Goal: Check status

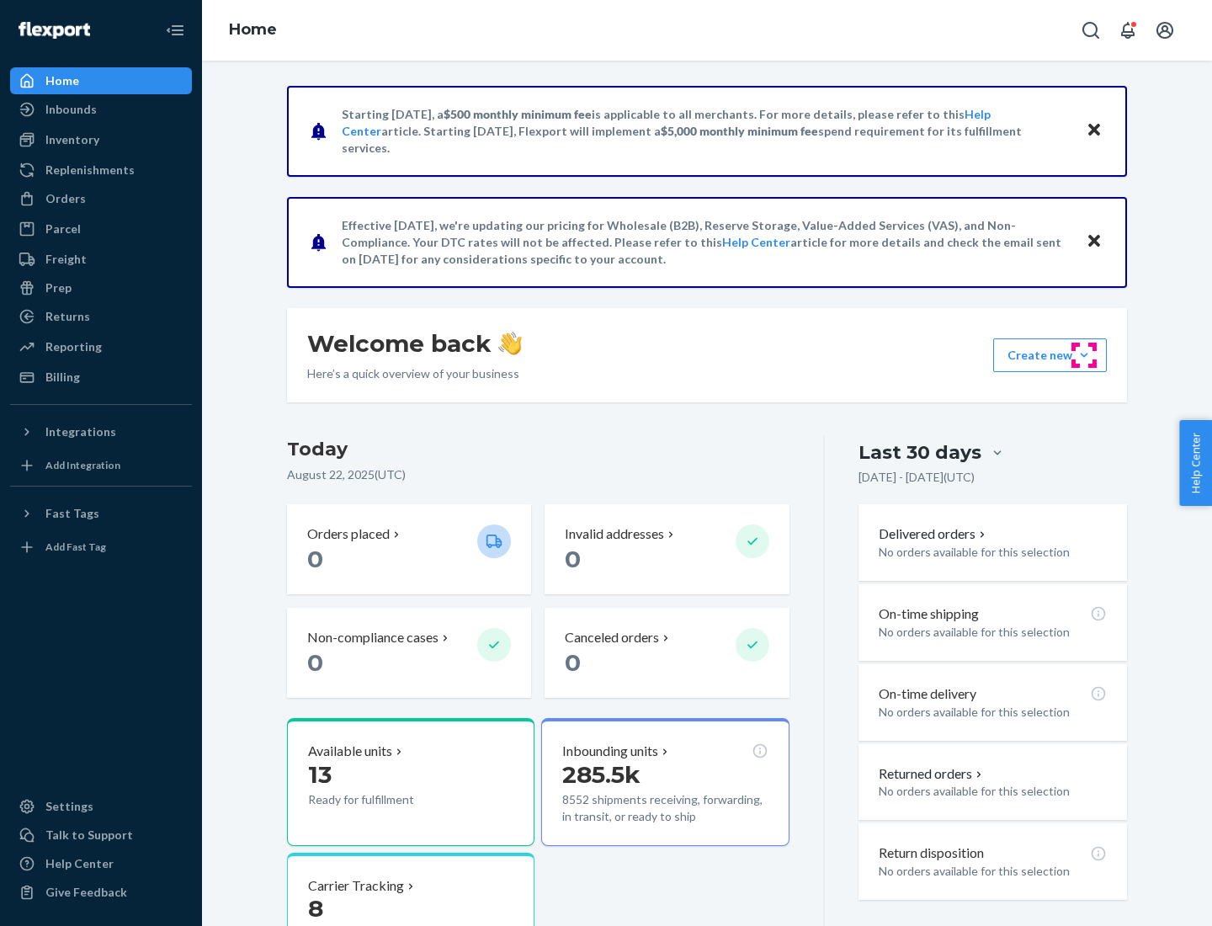
click at [1084, 355] on button "Create new Create new inbound Create new order Create new product" at bounding box center [1050, 355] width 114 height 34
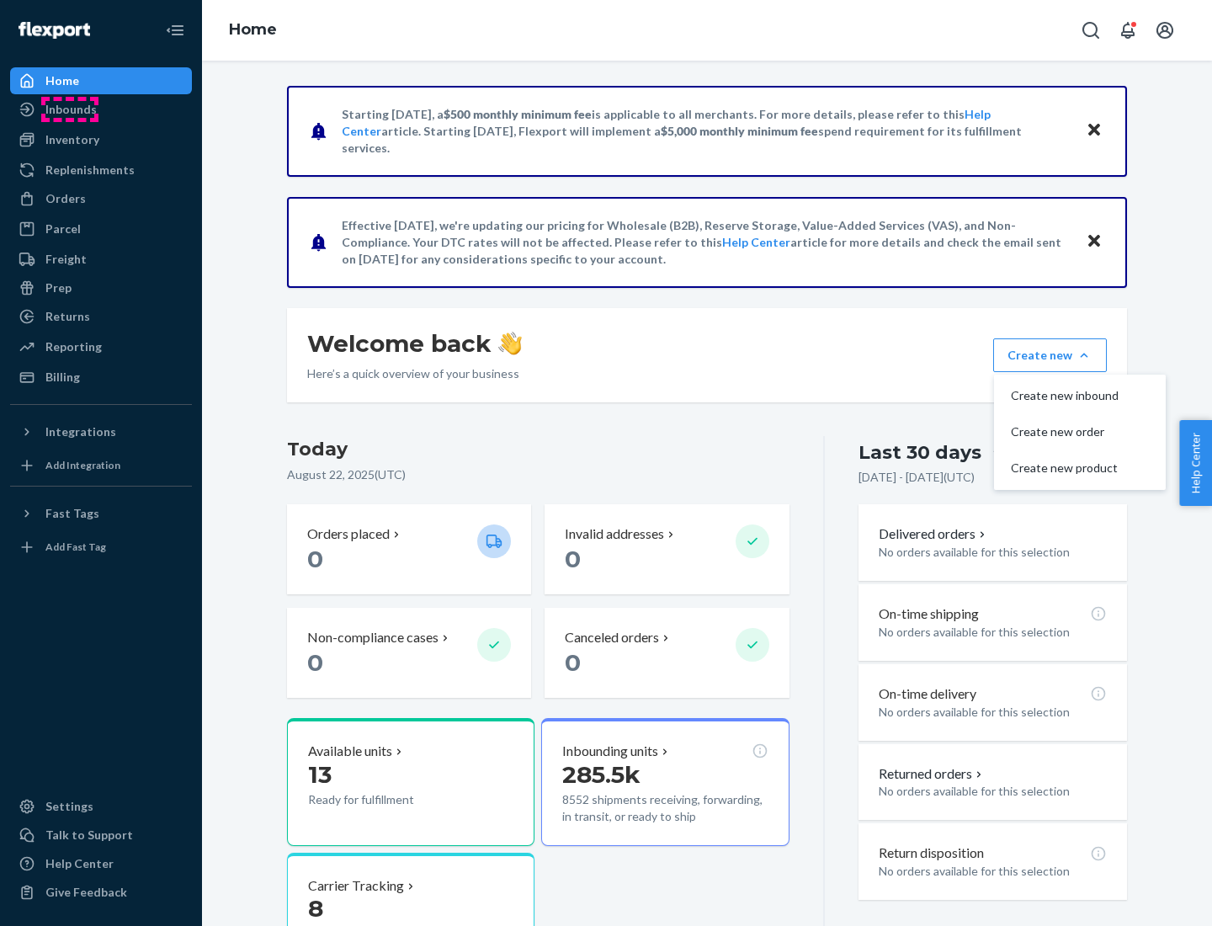
click at [70, 109] on div "Inbounds" at bounding box center [70, 109] width 51 height 17
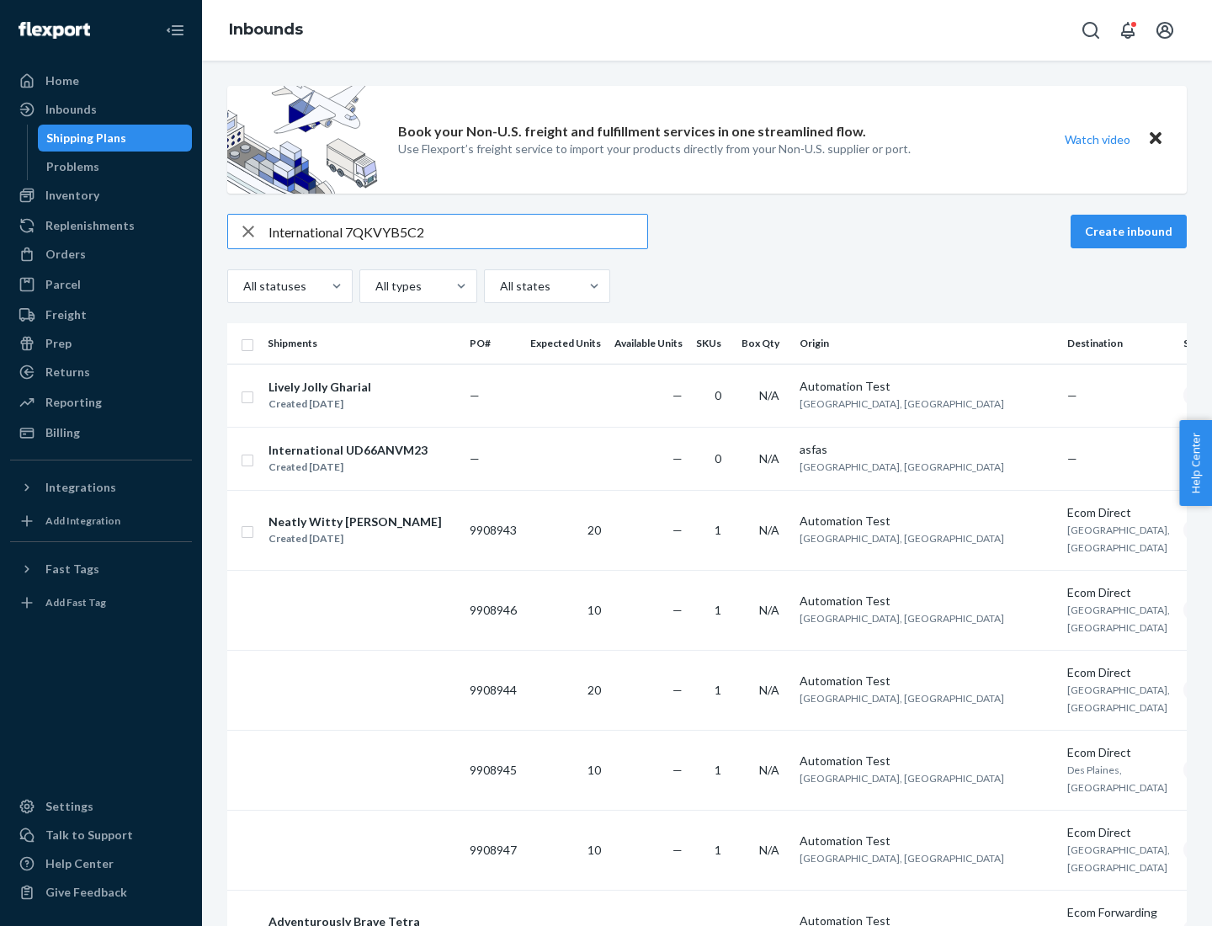
type input "International 7QKVYB5C29"
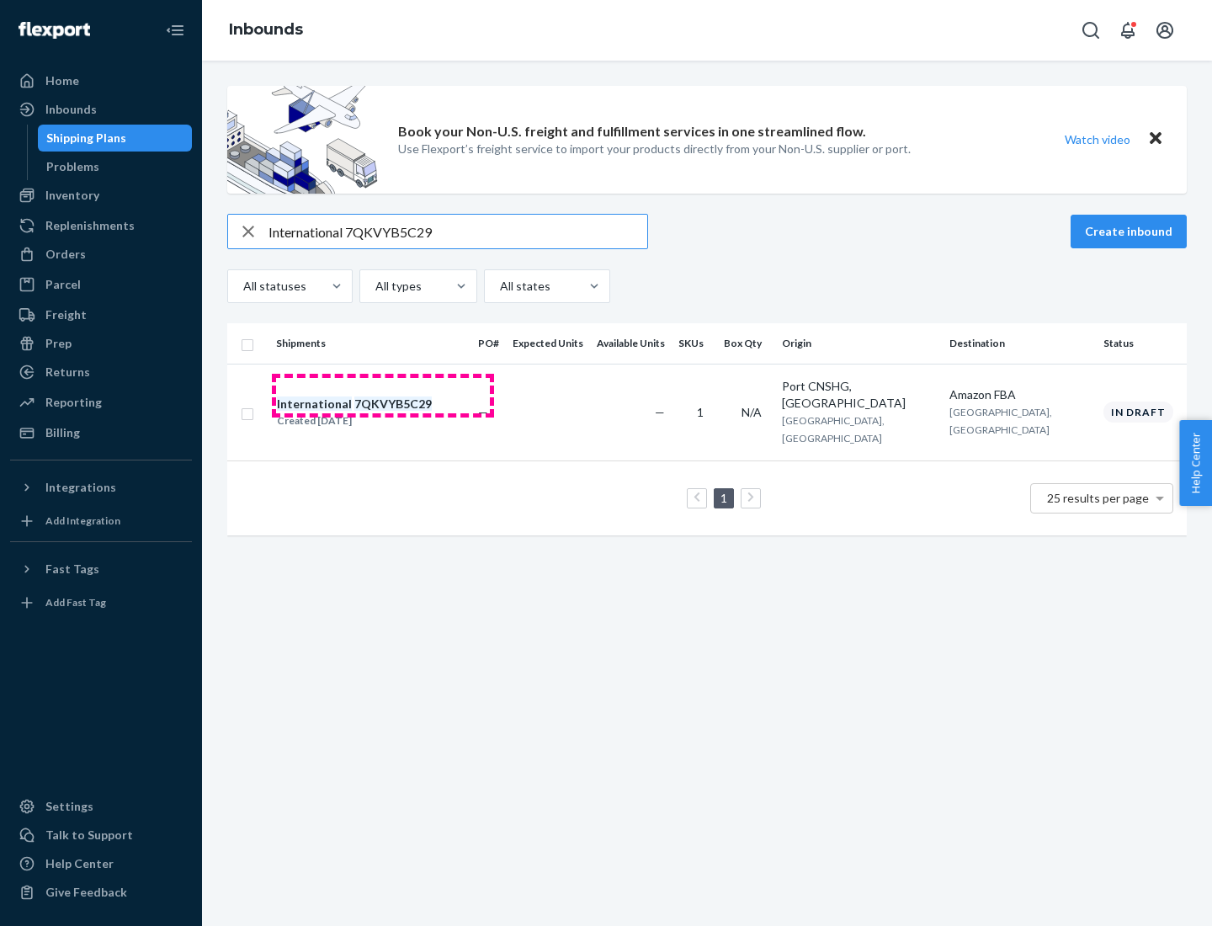
click at [383, 412] on div "Created [DATE]" at bounding box center [354, 420] width 155 height 17
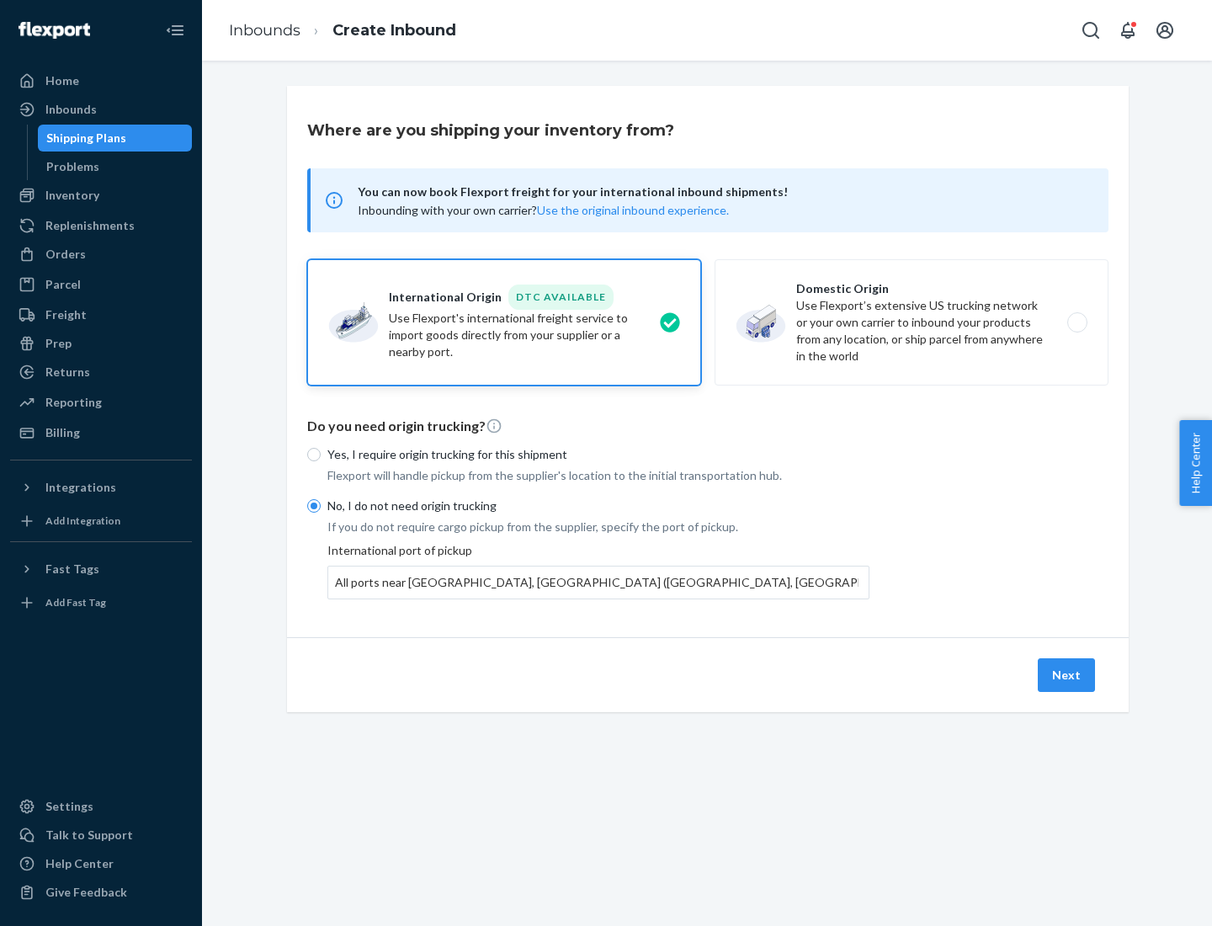
click at [1067, 674] on button "Next" at bounding box center [1065, 675] width 57 height 34
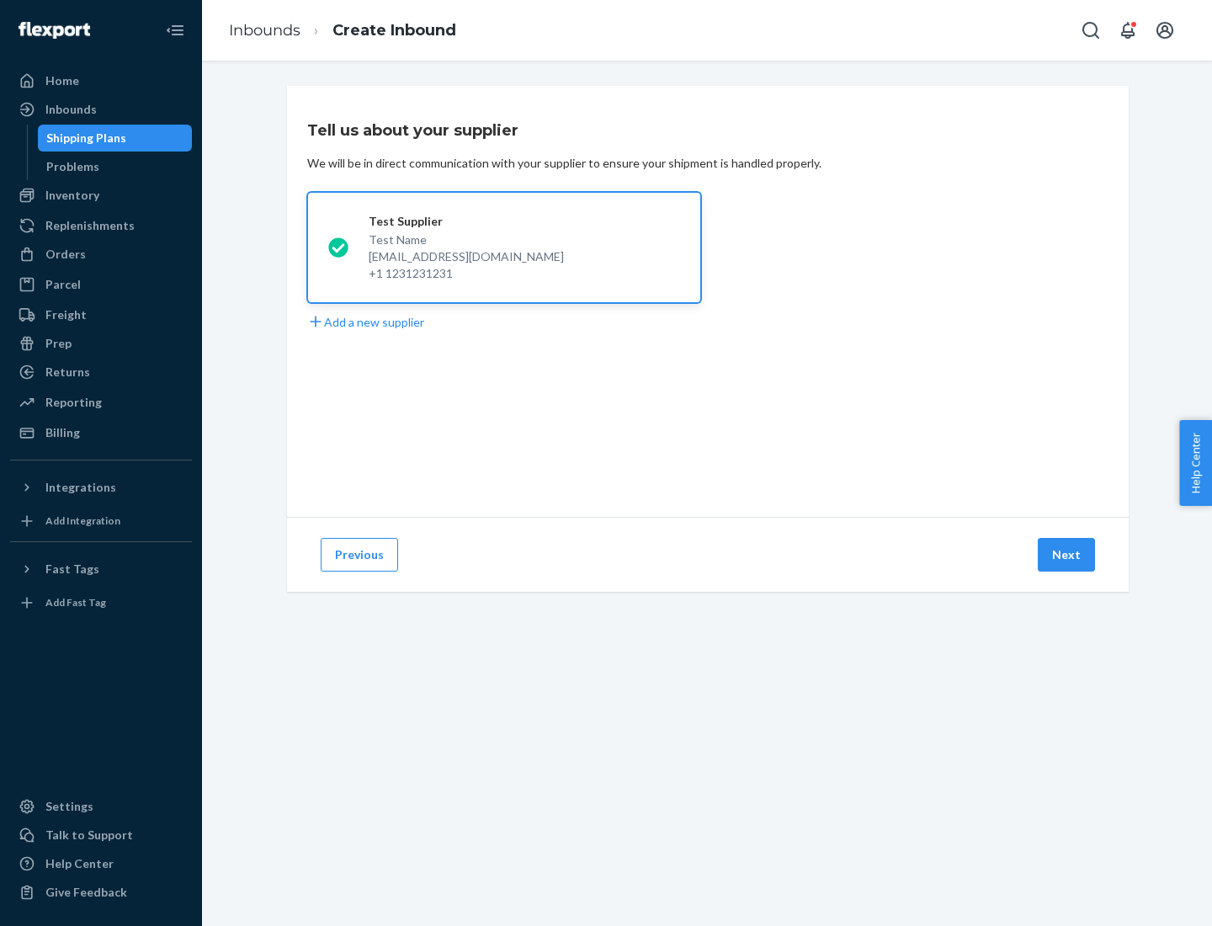
click at [1067, 554] on button "Next" at bounding box center [1065, 555] width 57 height 34
